Goal: Task Accomplishment & Management: Complete application form

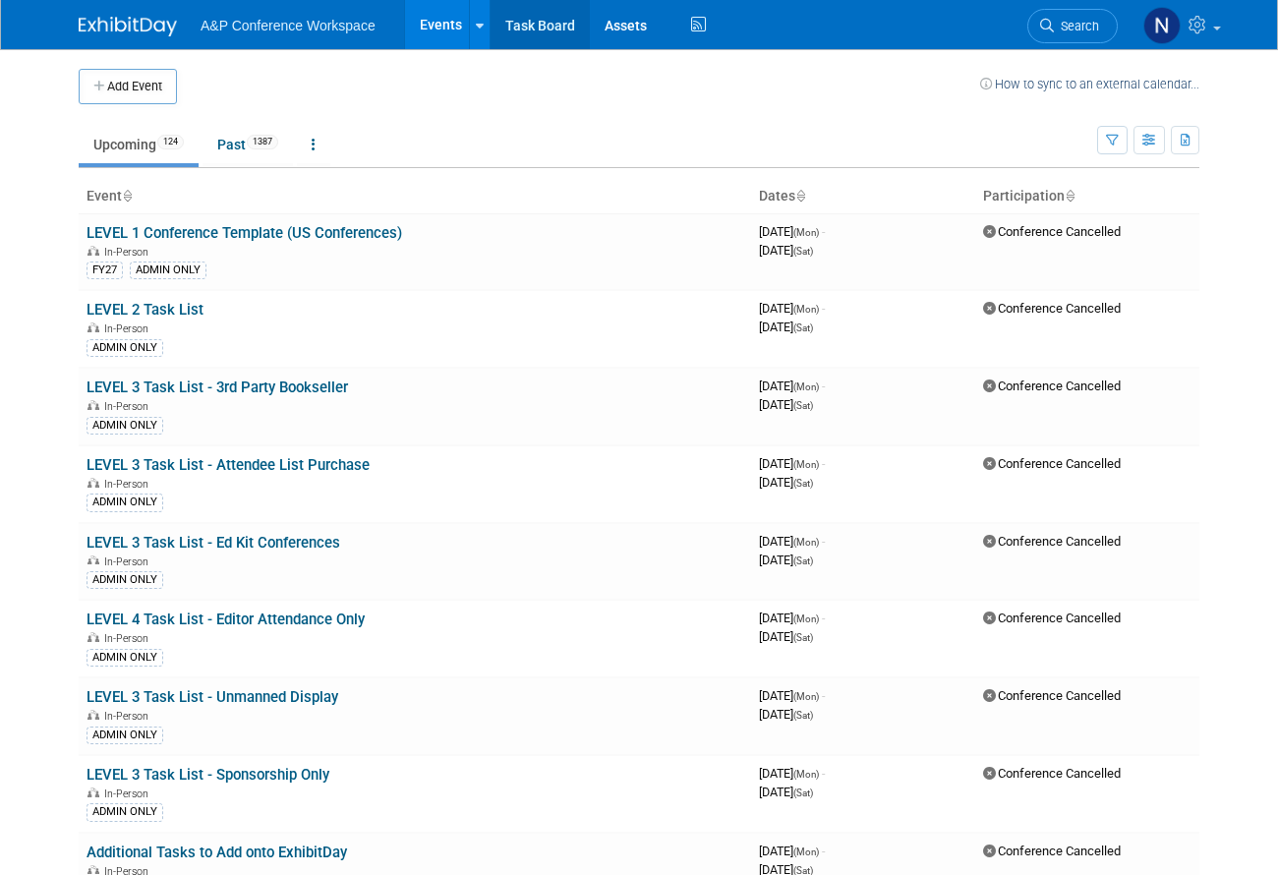
click at [518, 28] on link "Task Board" at bounding box center [540, 24] width 99 height 49
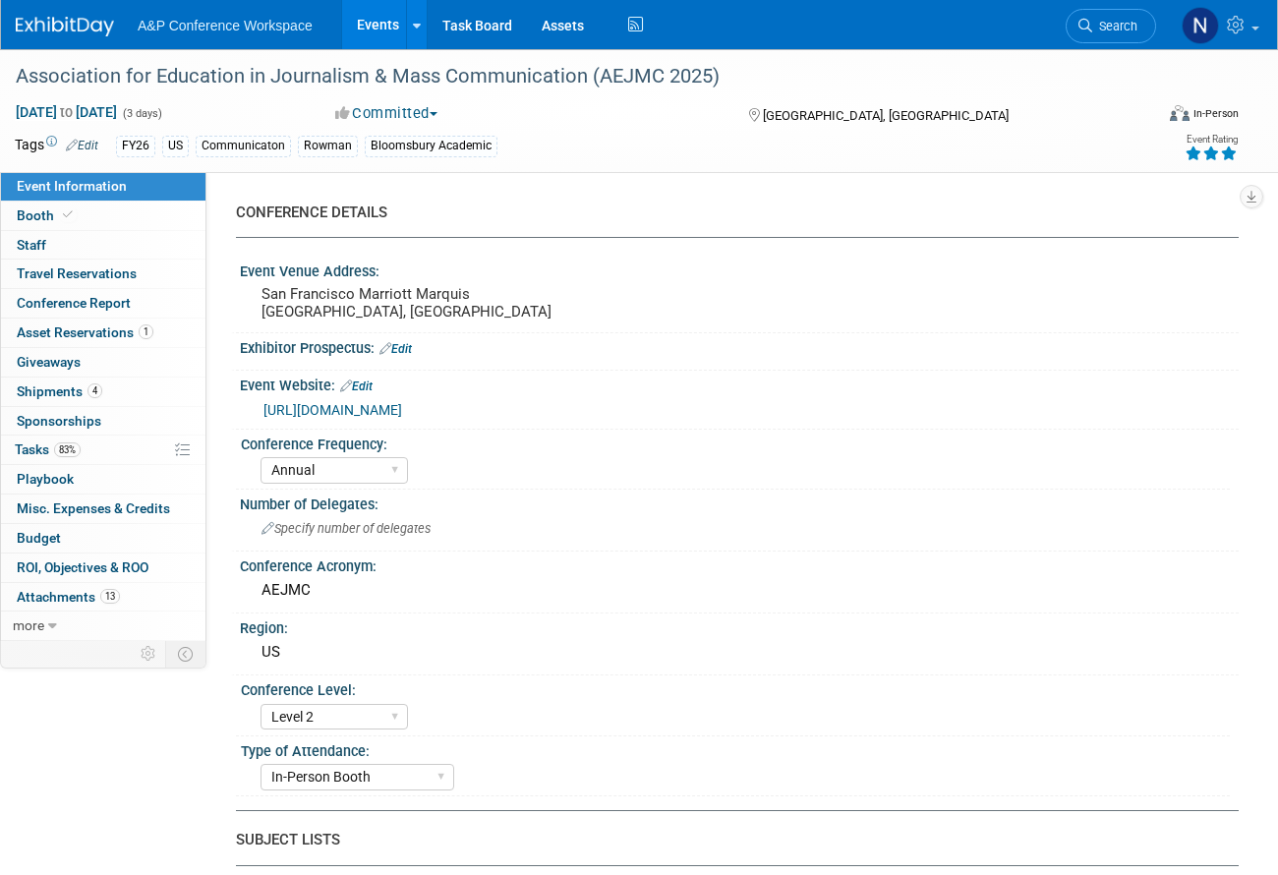
select select "Annual"
select select "Level 2"
select select "In-Person Booth"
select select "Communication"
select select "Bloomsbury Academic"
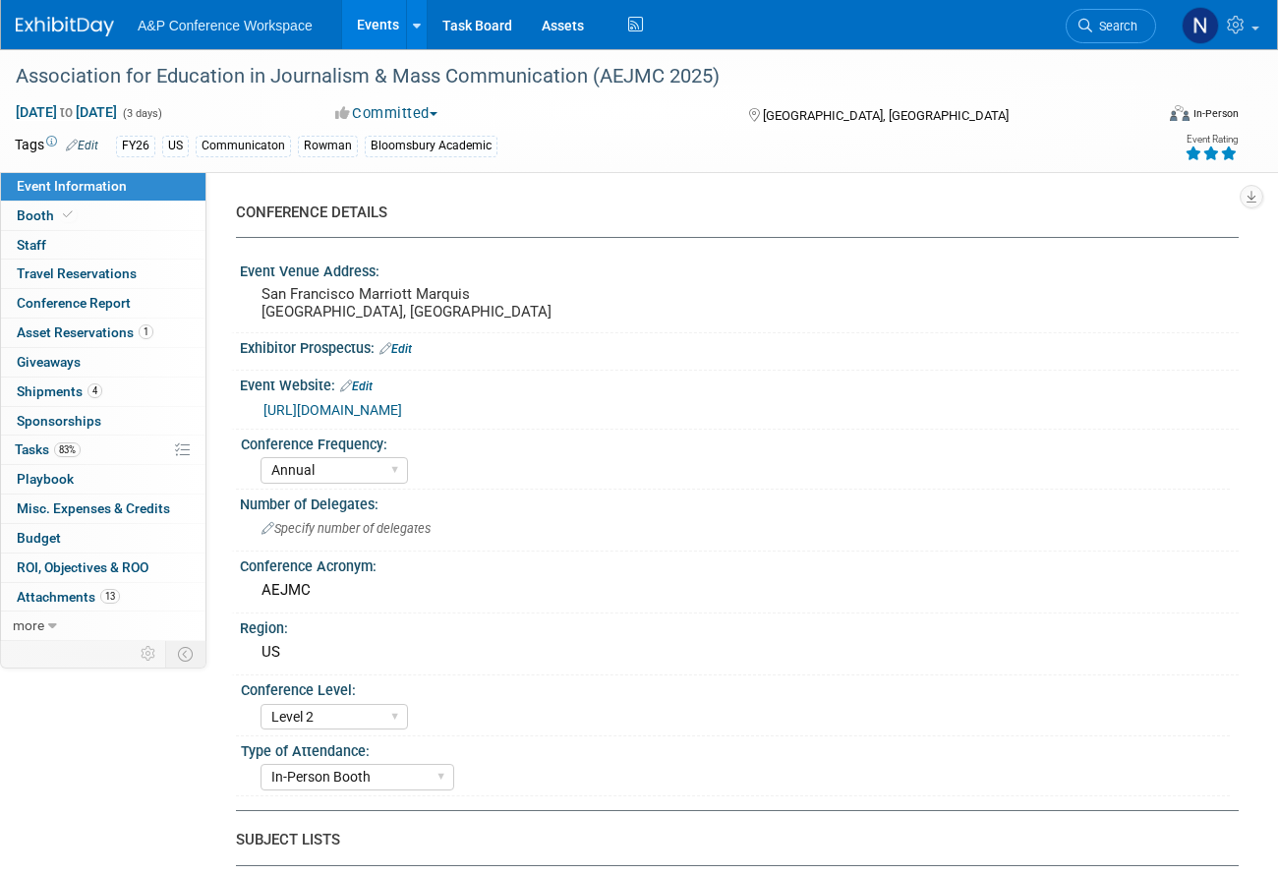
select select "Amanda Oney"
select select "Ami Reitmeier"
select select "Networking/Commissioning"
click at [71, 299] on span "Conference Report" at bounding box center [74, 303] width 114 height 16
select select "NO"
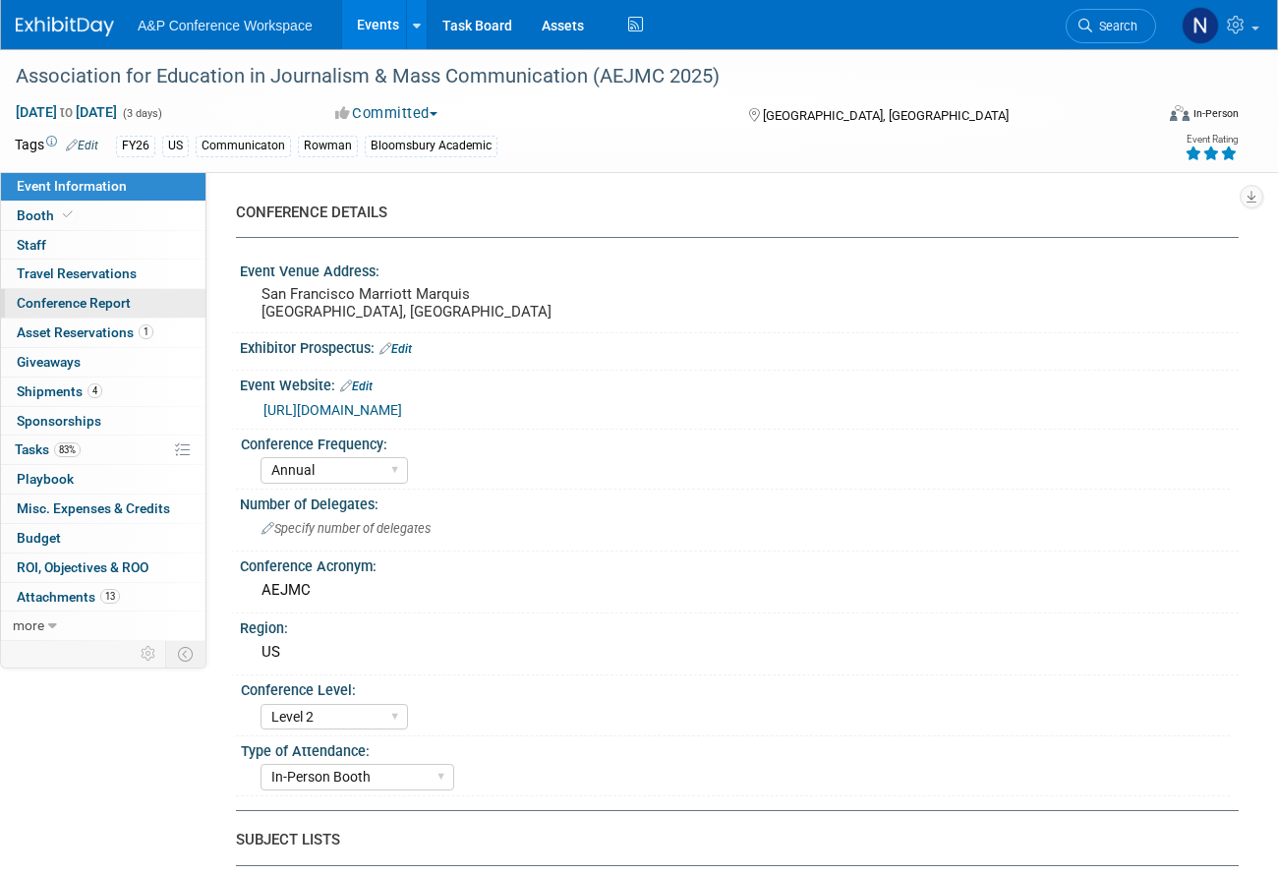
select select "YES"
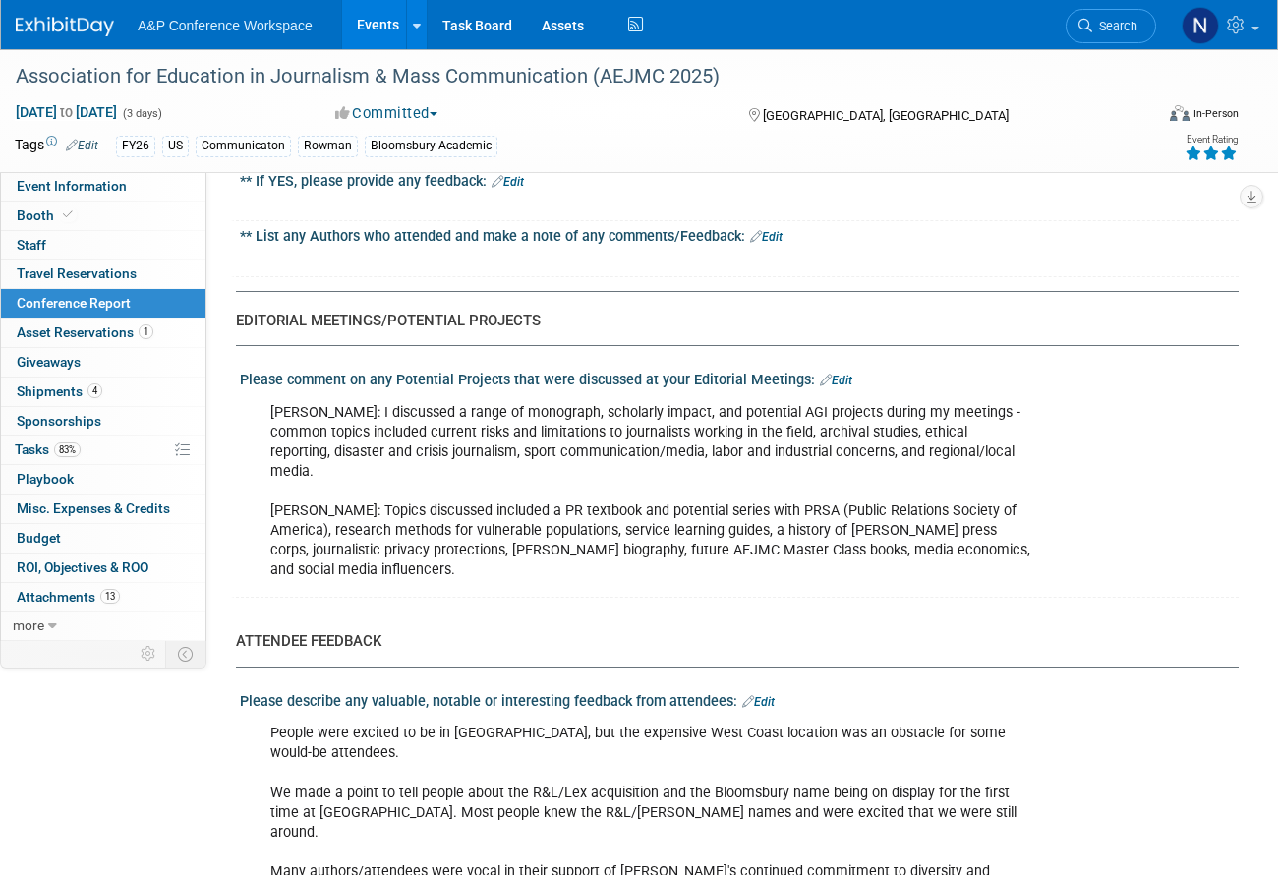
scroll to position [3638, 0]
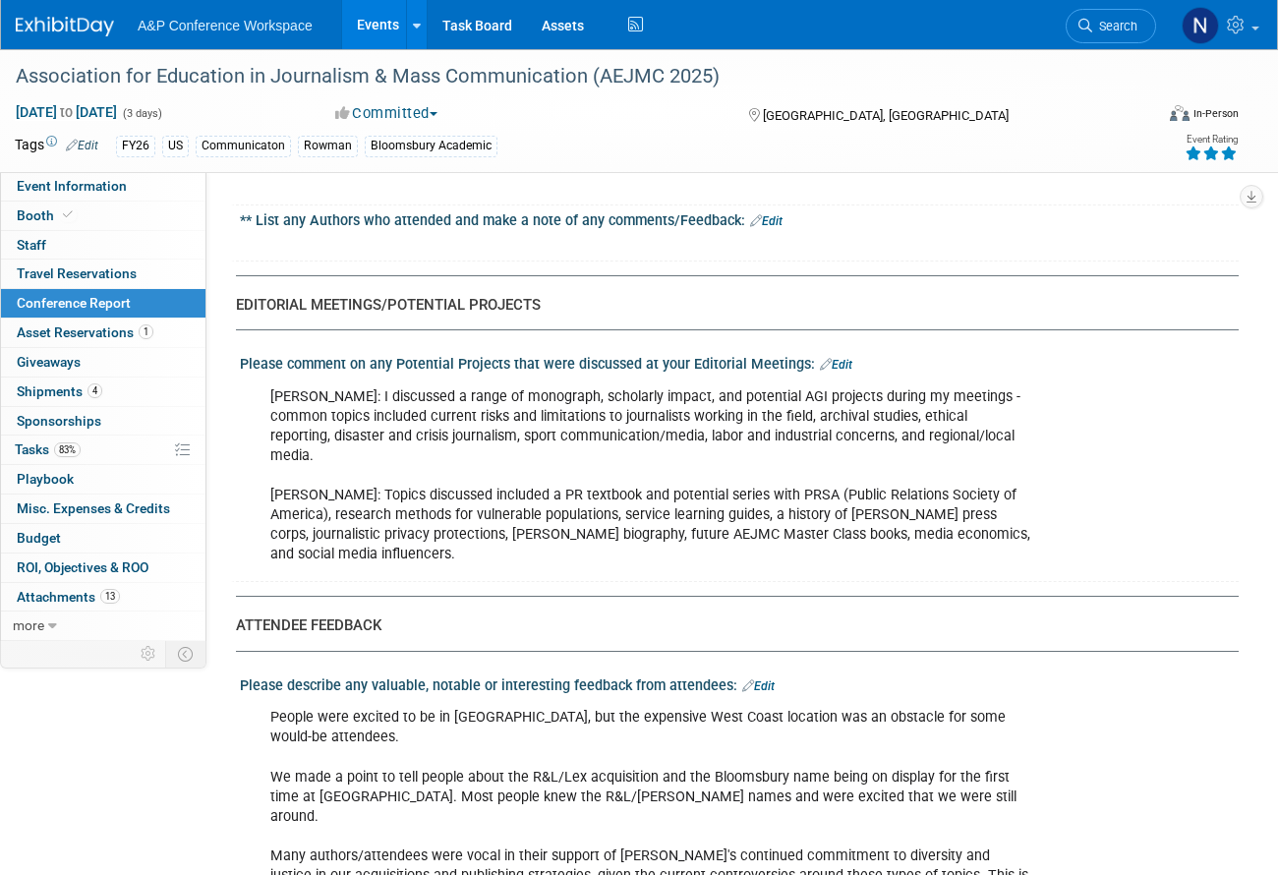
click at [1072, 843] on div "People were excited to be in San Francisco, but the expensive West Coast locati…" at bounding box center [739, 844] width 999 height 303
drag, startPoint x: 467, startPoint y: 474, endPoint x: 606, endPoint y: 474, distance: 138.6
click at [606, 474] on div "Jessie: I discussed a range of monograph, scholarly impact, and potential AGI p…" at bounding box center [650, 477] width 786 height 198
drag, startPoint x: 613, startPoint y: 475, endPoint x: 826, endPoint y: 477, distance: 213.4
click at [826, 477] on div "Jessie: I discussed a range of monograph, scholarly impact, and potential AGI p…" at bounding box center [650, 477] width 786 height 198
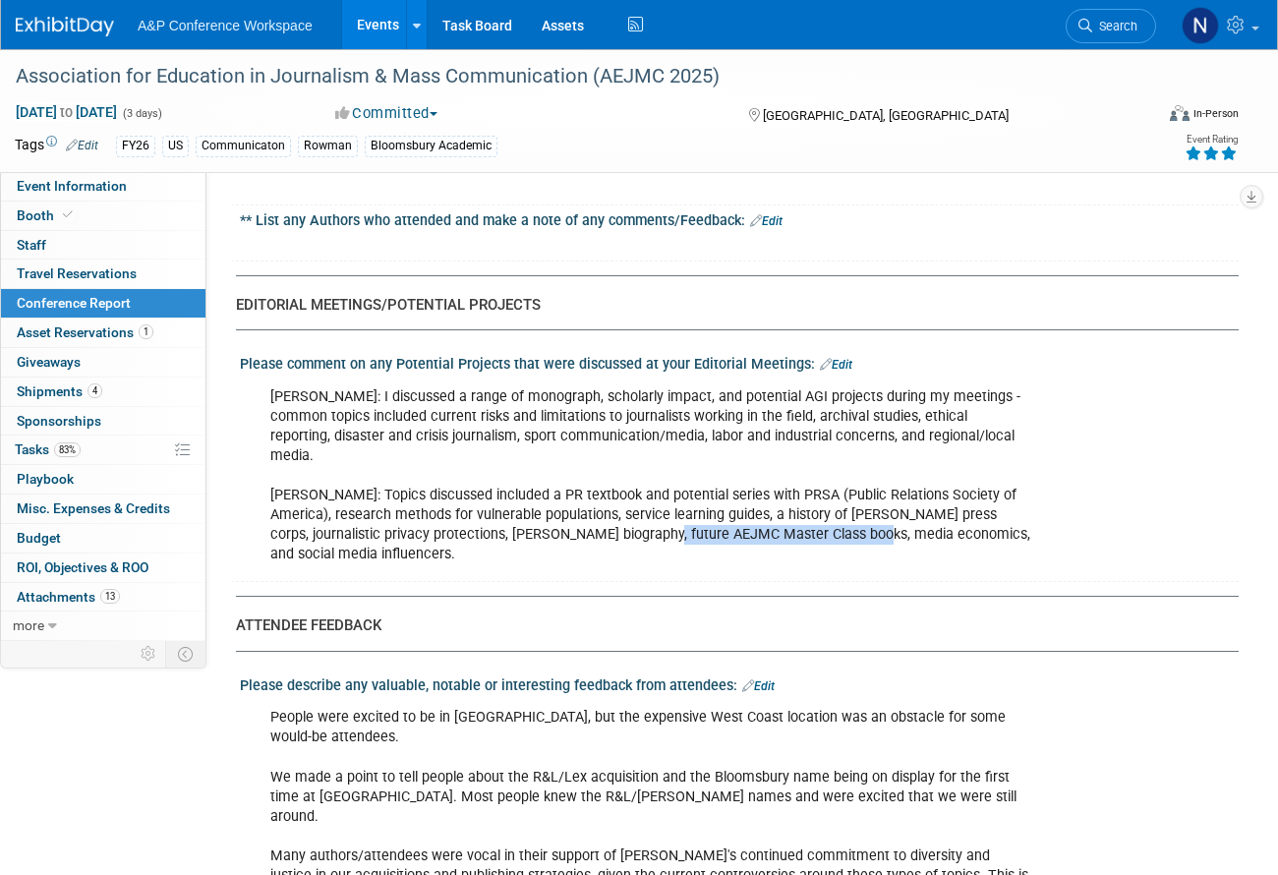
click at [826, 477] on div "Jessie: I discussed a range of monograph, scholarly impact, and potential AGI p…" at bounding box center [650, 477] width 786 height 198
click at [1115, 431] on div "Jessie: I discussed a range of monograph, scholarly impact, and potential AGI p…" at bounding box center [739, 475] width 999 height 205
drag, startPoint x: 835, startPoint y: 471, endPoint x: 944, endPoint y: 475, distance: 109.2
click at [944, 475] on div "Jessie: I discussed a range of monograph, scholarly impact, and potential AGI p…" at bounding box center [650, 477] width 786 height 198
click at [641, 499] on div "Jessie: I discussed a range of monograph, scholarly impact, and potential AGI p…" at bounding box center [650, 477] width 786 height 198
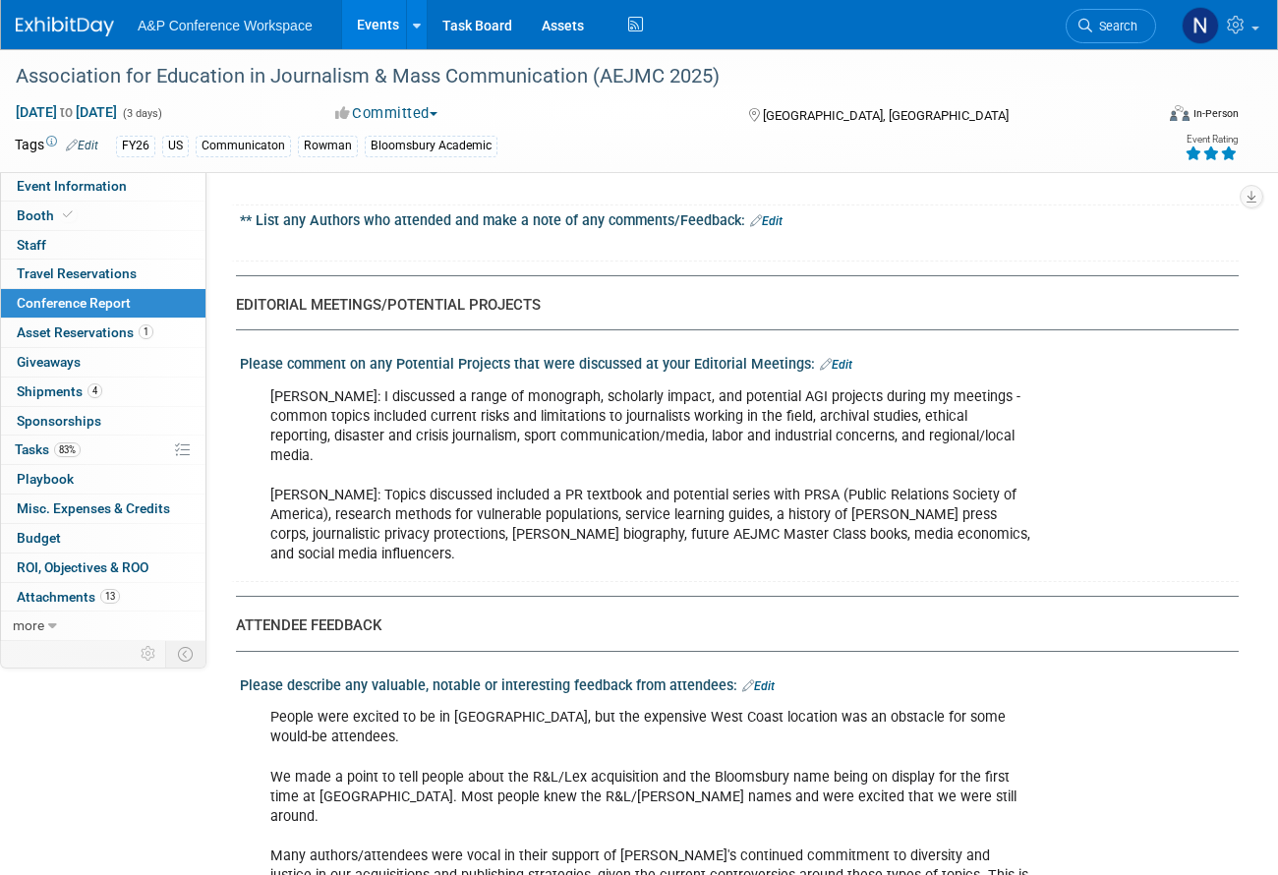
click at [1182, 671] on div "Please describe any valuable, notable or interesting feedback from attendees: E…" at bounding box center [739, 684] width 999 height 26
